Goal: Task Accomplishment & Management: Use online tool/utility

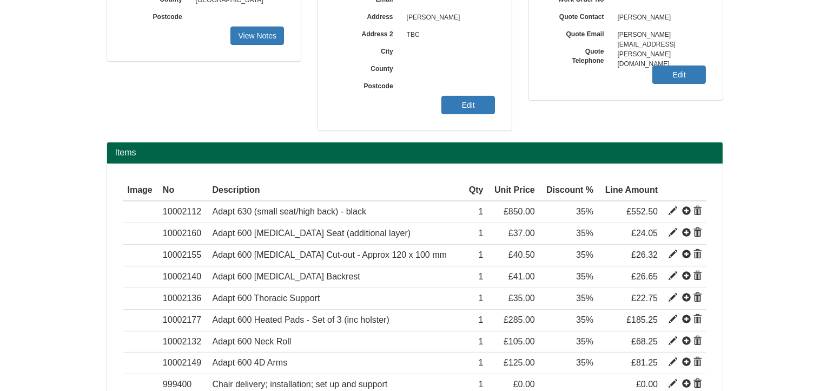
scroll to position [48, 0]
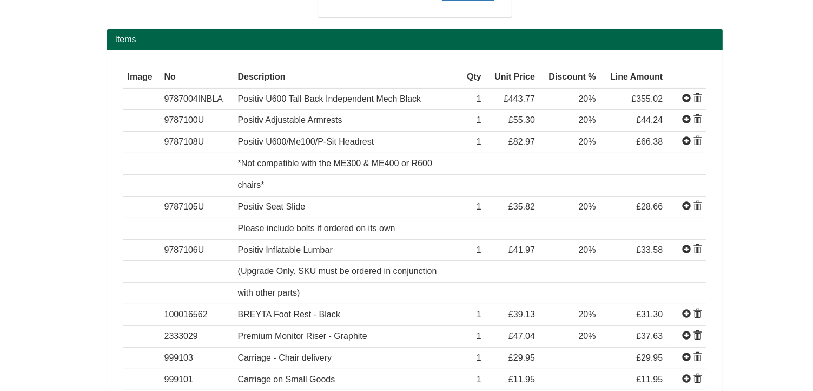
scroll to position [379, 0]
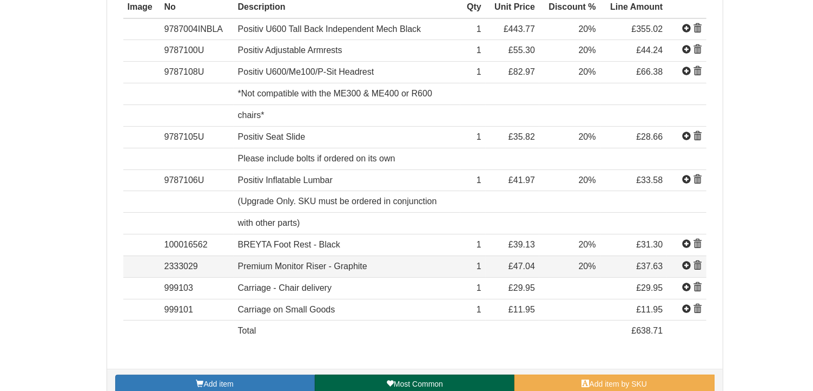
click at [701, 264] on span at bounding box center [698, 265] width 9 height 9
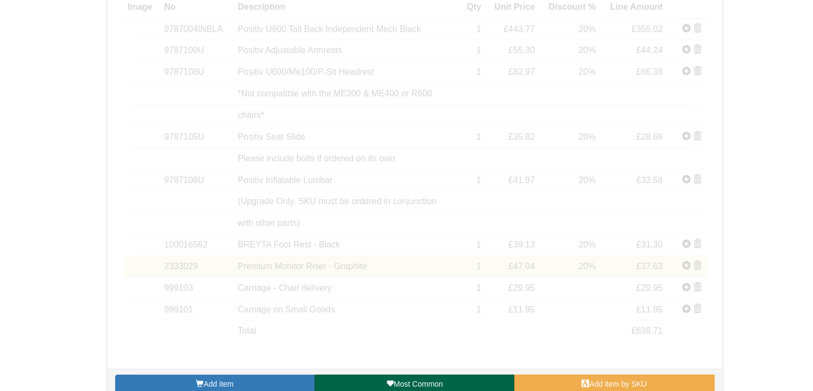
scroll to position [373, 0]
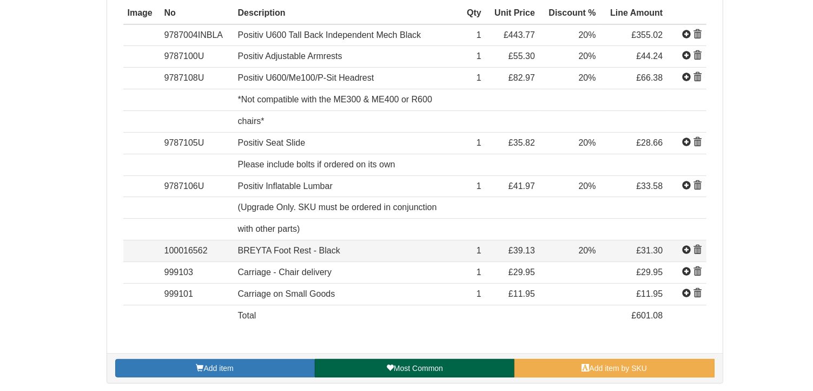
click at [697, 247] on span at bounding box center [698, 250] width 9 height 9
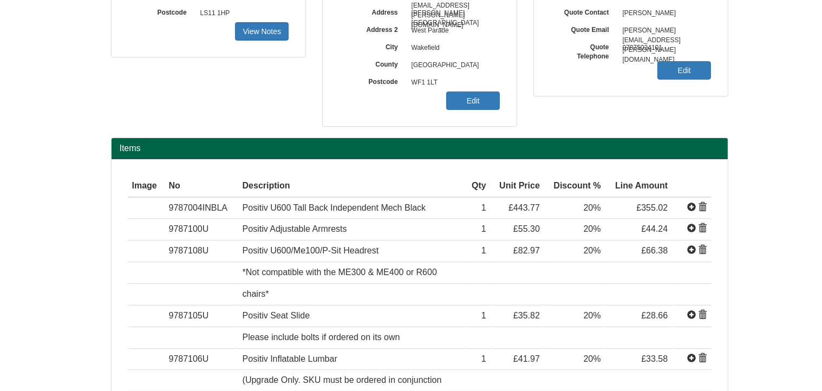
scroll to position [60, 0]
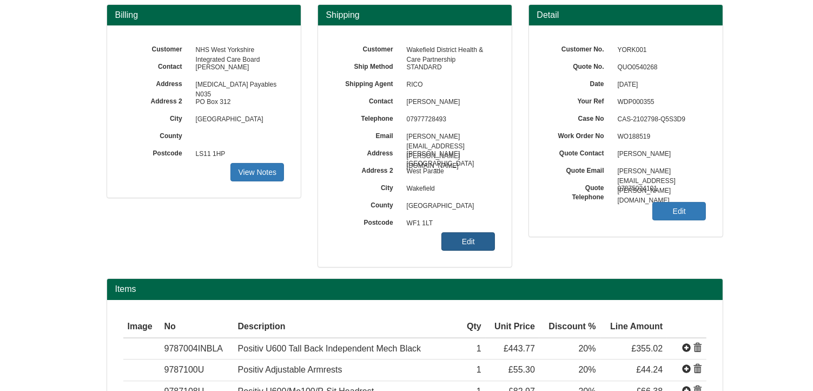
click at [476, 238] on link "Edit" at bounding box center [469, 241] width 54 height 18
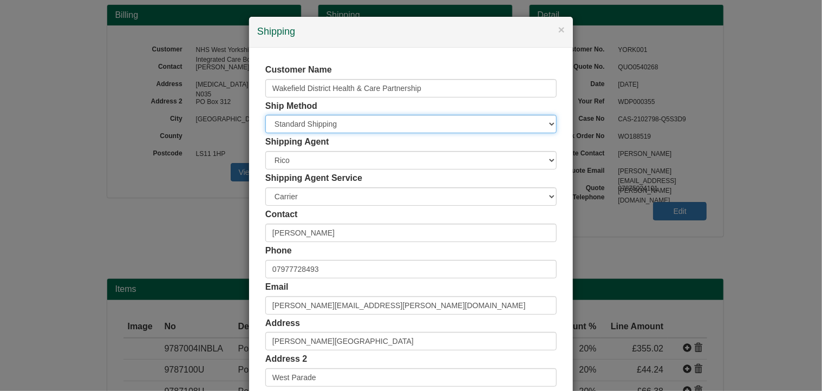
click at [307, 126] on select "Free of Charge £5 Flat Rate £7.50 Flat Rate £10 Flat Rate BESPOKE2 BESPOKE3 BES…" at bounding box center [410, 124] width 291 height 18
select select "BESPOKE8"
click at [265, 115] on select "Free of Charge £5 Flat Rate £7.50 Flat Rate £10 Flat Rate BESPOKE2 BESPOKE3 BES…" at bounding box center [410, 124] width 291 height 18
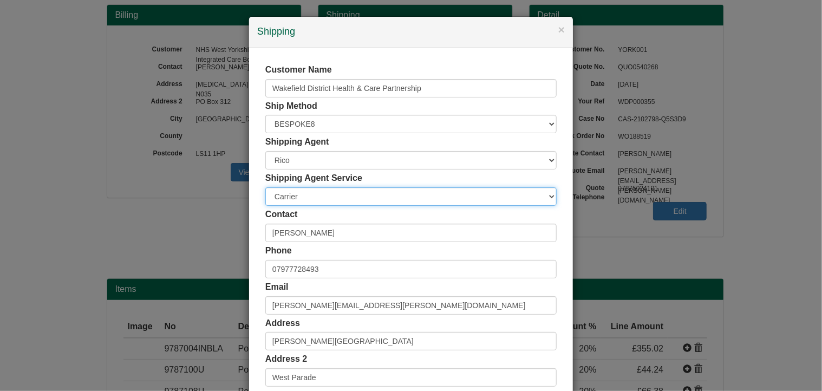
click at [294, 196] on select "Carrier White Glove" at bounding box center [410, 196] width 291 height 18
select select "TS-DELASS"
click at [265, 187] on select "Carrier White Glove" at bounding box center [410, 196] width 291 height 18
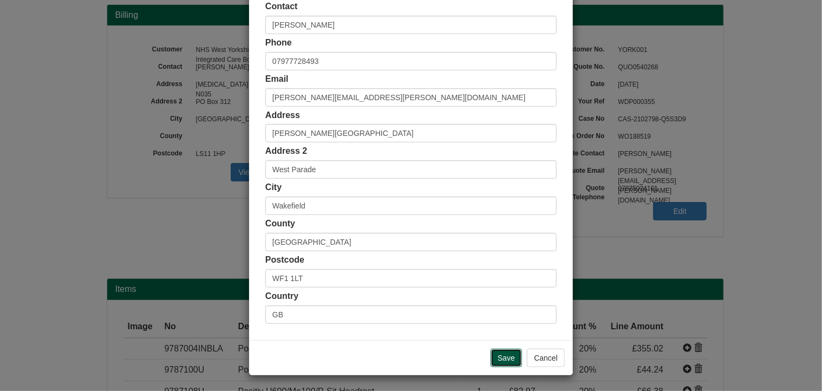
click at [504, 358] on input "Save" at bounding box center [505, 358] width 31 height 18
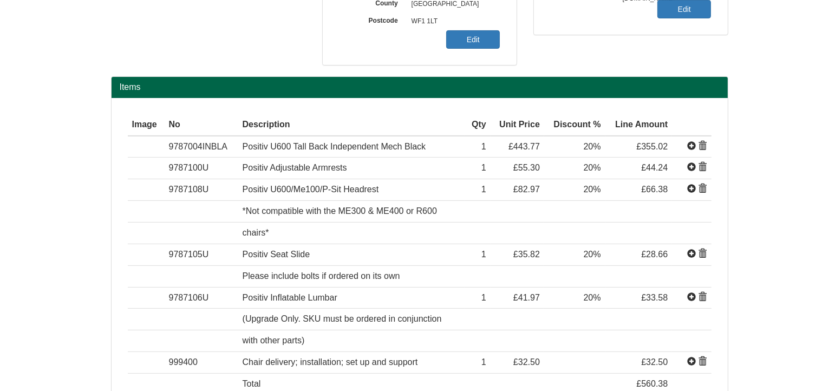
scroll to position [168, 0]
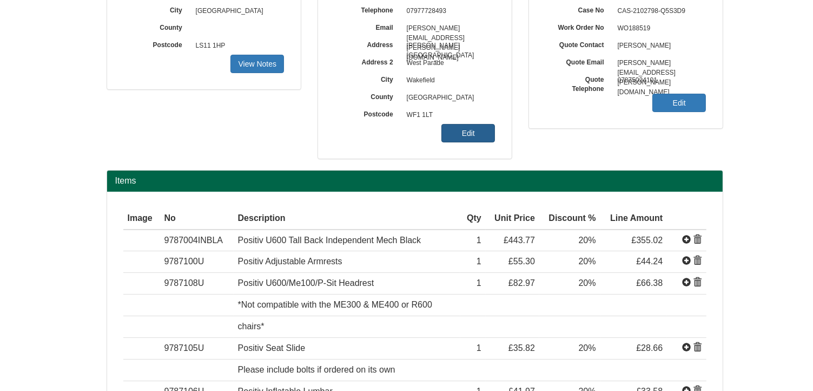
click at [468, 134] on link "Edit" at bounding box center [469, 133] width 54 height 18
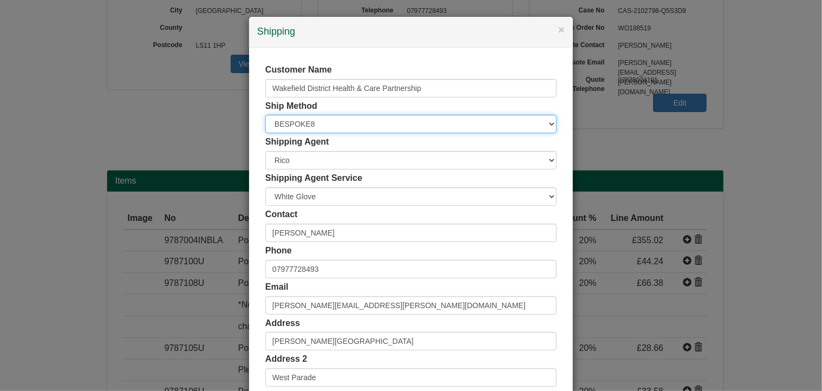
click at [298, 129] on select "Free of Charge £5 Flat Rate £7.50 Flat Rate £10 Flat Rate BESPOKE2 BESPOKE3 BES…" at bounding box center [410, 124] width 291 height 18
select select "BESPOKE9"
click at [265, 115] on select "Free of Charge £5 Flat Rate £7.50 Flat Rate £10 Flat Rate BESPOKE2 BESPOKE3 BES…" at bounding box center [410, 124] width 291 height 18
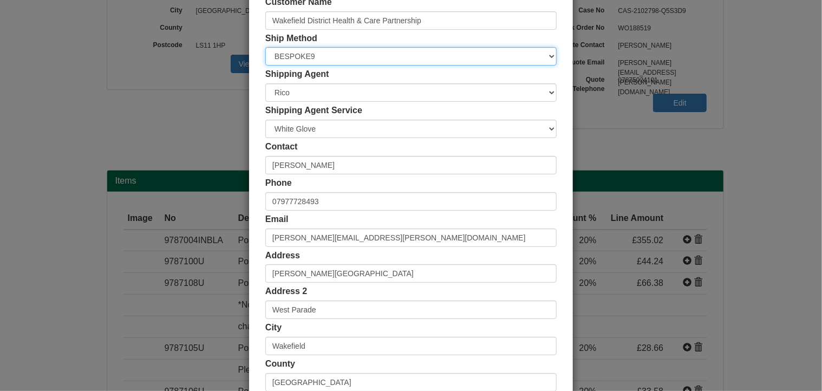
scroll to position [208, 0]
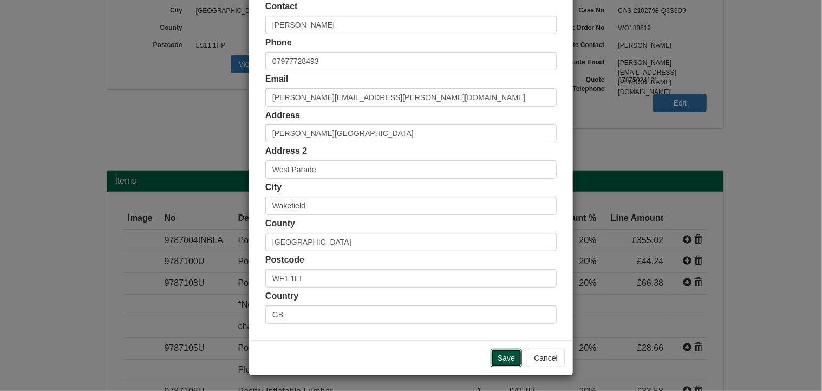
click at [496, 359] on input "Save" at bounding box center [505, 358] width 31 height 18
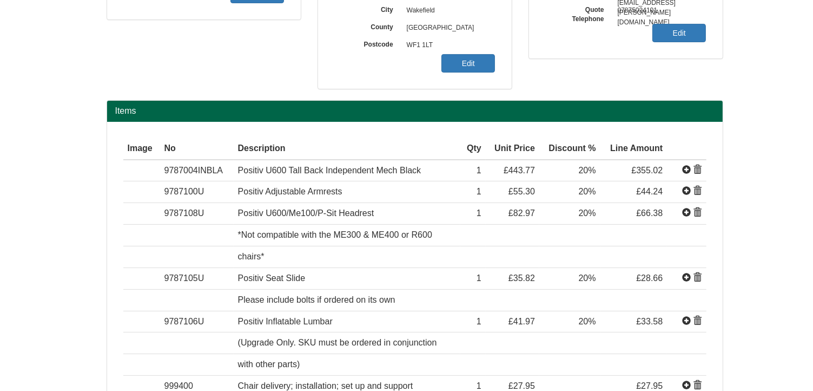
scroll to position [330, 0]
